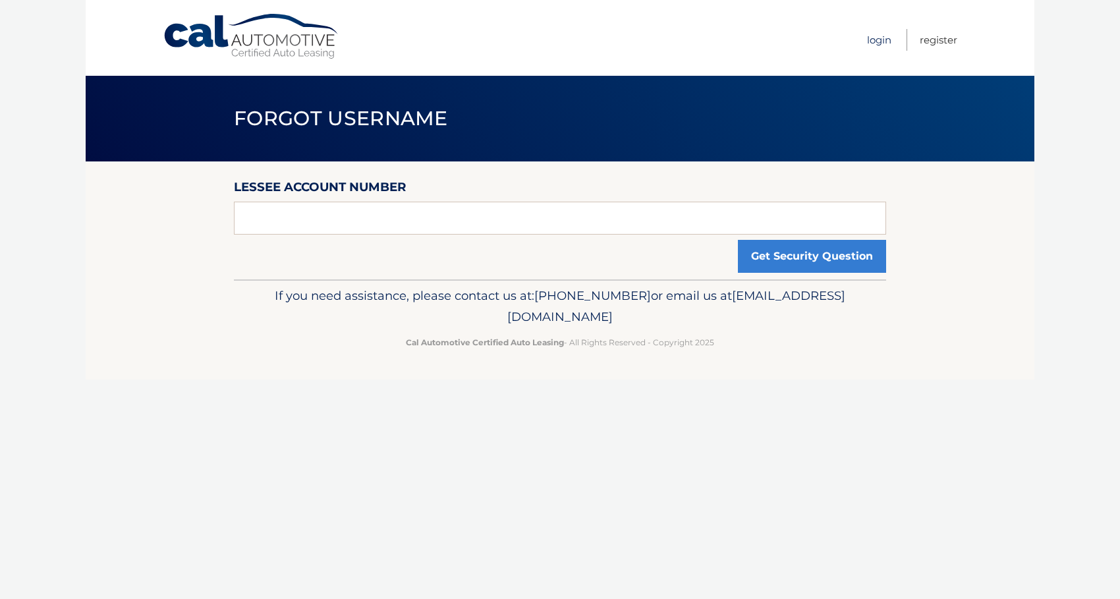
click at [877, 40] on link "Login" at bounding box center [879, 40] width 24 height 22
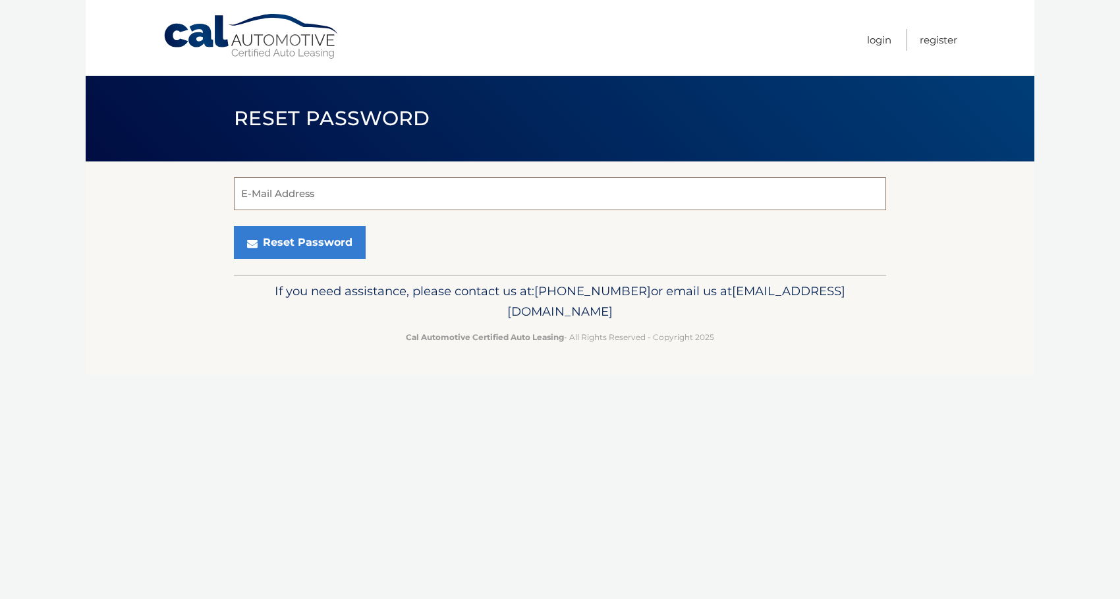
click at [448, 190] on input "E-Mail Address" at bounding box center [560, 193] width 652 height 33
type input "jamiechengjc@gmail.com"
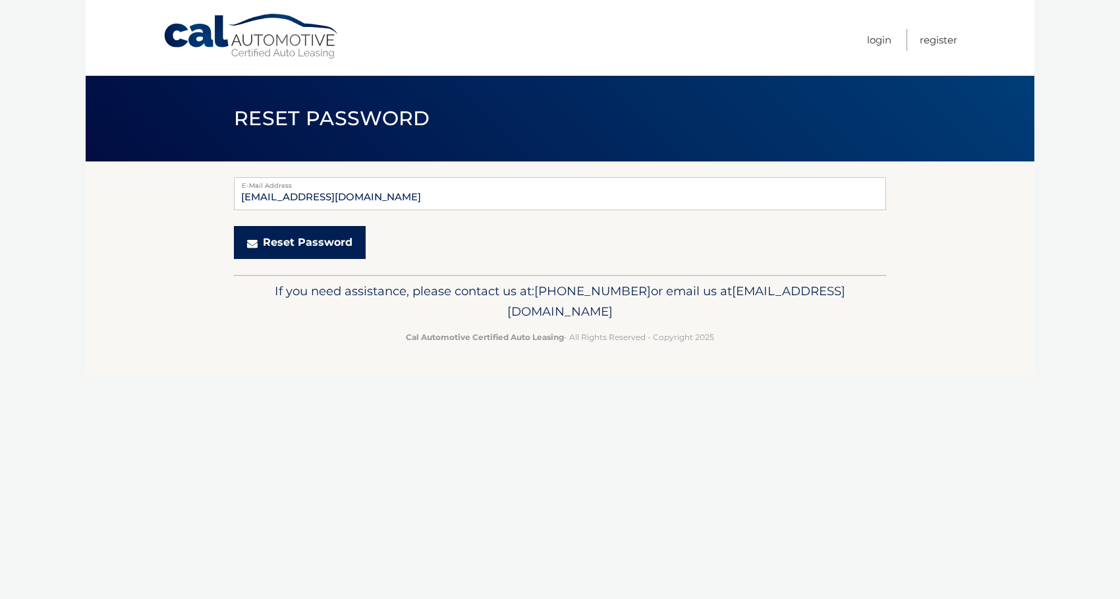
click at [316, 239] on button "Reset Password" at bounding box center [300, 242] width 132 height 33
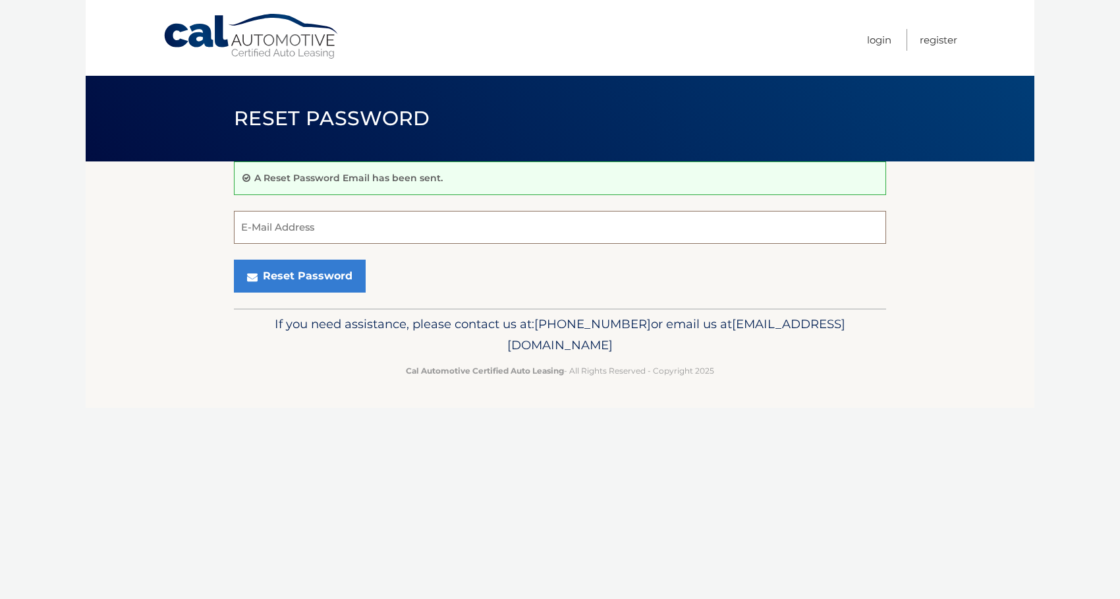
click at [316, 239] on input "E-Mail Address" at bounding box center [560, 227] width 652 height 33
click at [875, 42] on link "Login" at bounding box center [879, 40] width 24 height 22
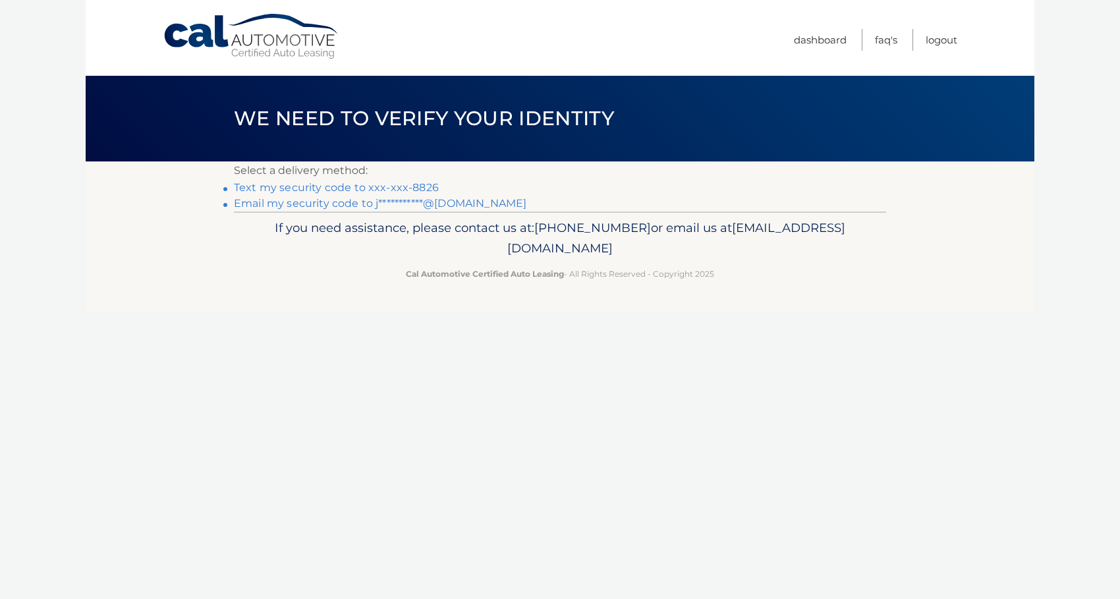
click at [362, 188] on link "Text my security code to xxx-xxx-8826" at bounding box center [336, 187] width 205 height 13
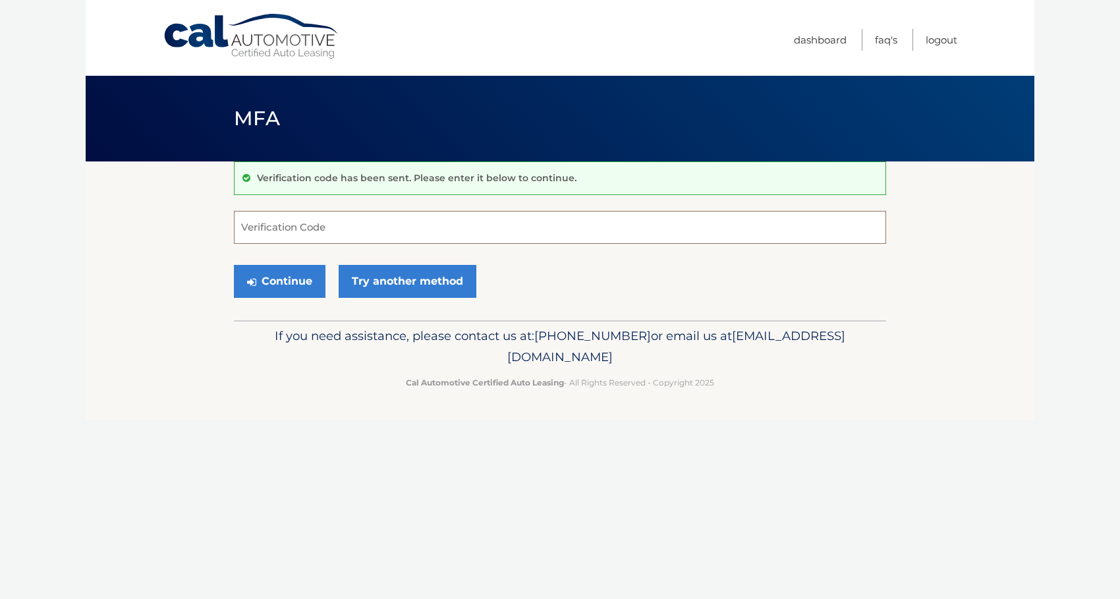
click at [308, 230] on input "Verification Code" at bounding box center [560, 227] width 652 height 33
type input "832472"
click at [234, 265] on button "Continue" at bounding box center [280, 281] width 92 height 33
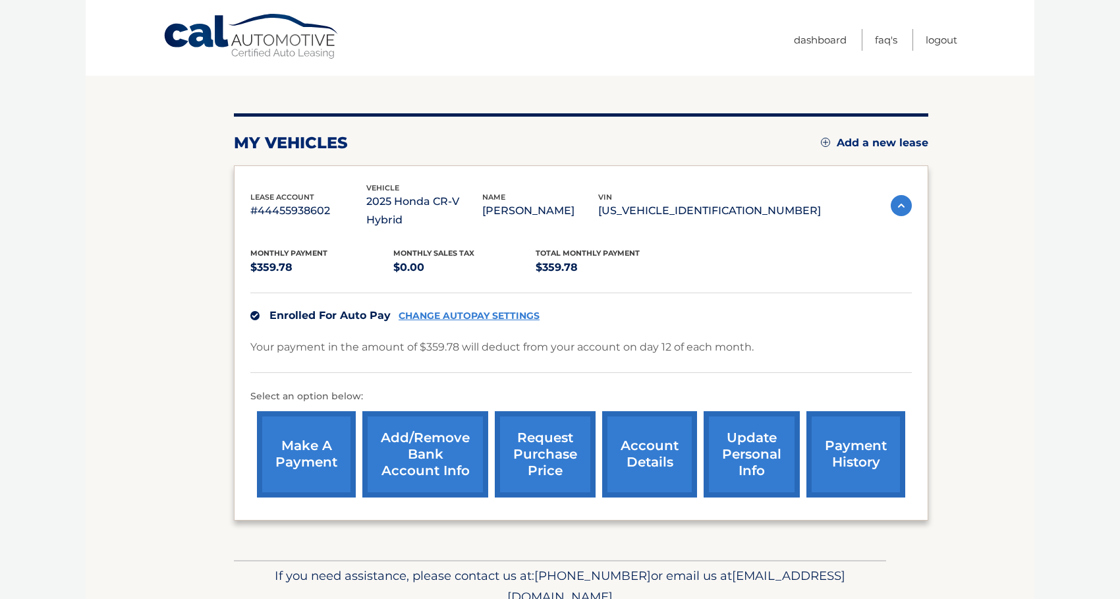
scroll to position [108, 0]
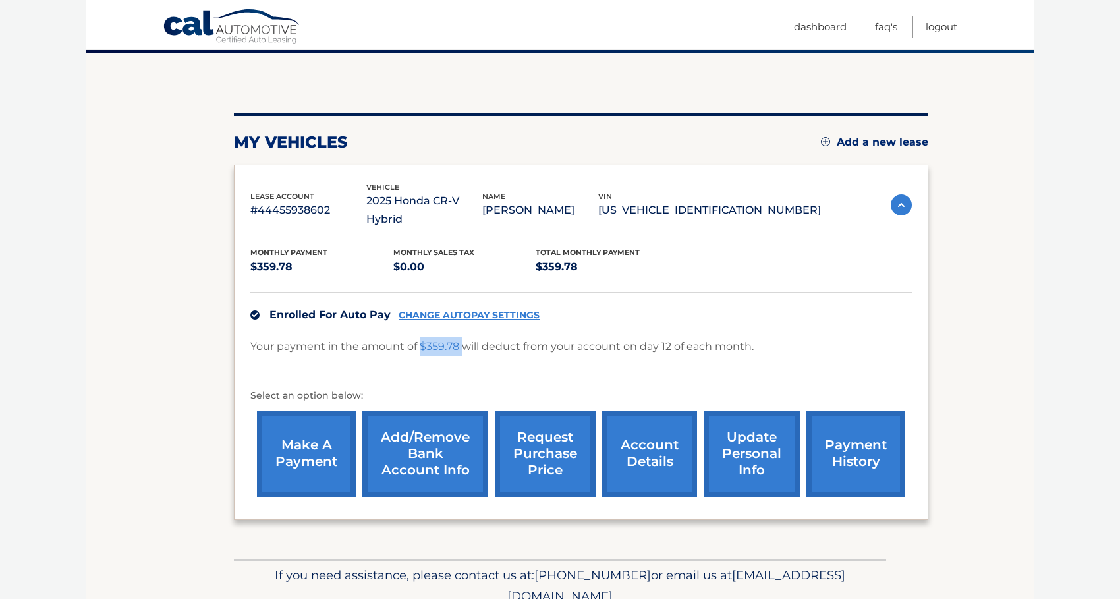
drag, startPoint x: 418, startPoint y: 329, endPoint x: 462, endPoint y: 329, distance: 44.1
click at [462, 337] on p "Your payment in the amount of $359.78 will deduct from your account on day 12 o…" at bounding box center [501, 346] width 503 height 18
copy p "$359.78"
